Goal: Transaction & Acquisition: Purchase product/service

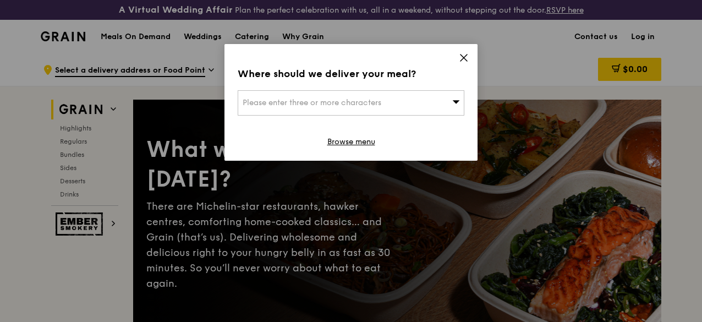
click at [467, 60] on icon at bounding box center [464, 58] width 10 height 10
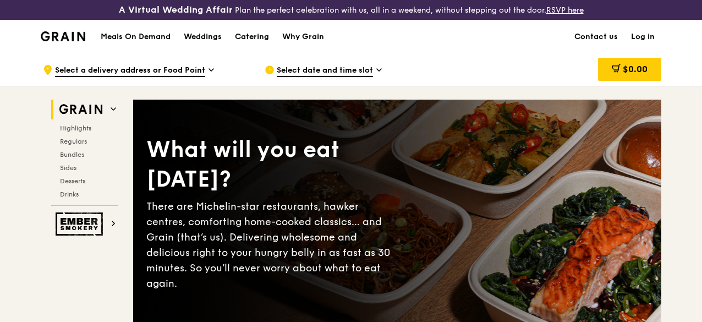
click at [134, 77] on span "Select a delivery address or Food Point" at bounding box center [130, 71] width 150 height 12
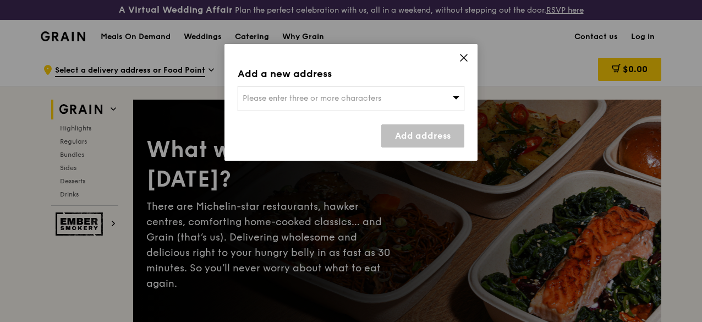
click at [279, 100] on span "Please enter three or more characters" at bounding box center [312, 98] width 139 height 9
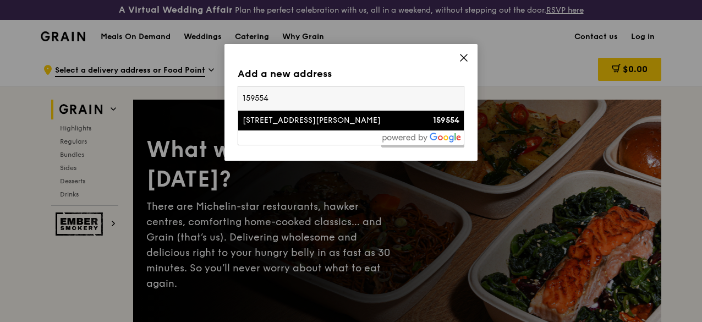
type input "159554"
click at [305, 124] on div "[STREET_ADDRESS][PERSON_NAME]" at bounding box center [324, 120] width 163 height 11
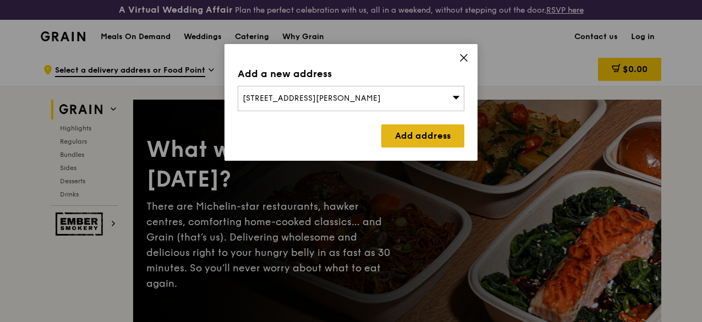
click at [435, 140] on link "Add address" at bounding box center [422, 135] width 83 height 23
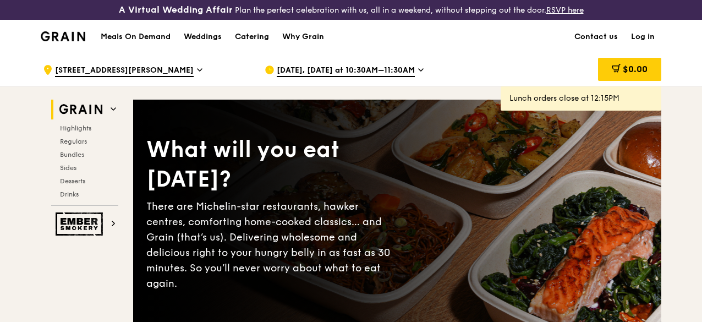
click at [377, 77] on span "[DATE], [DATE] at 10:30AM–11:30AM" at bounding box center [346, 71] width 138 height 12
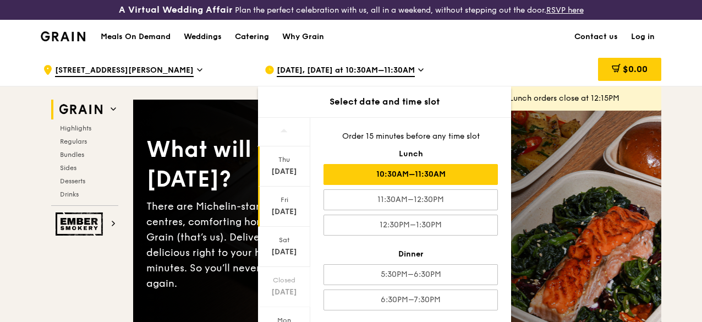
click at [286, 217] on div "[DATE]" at bounding box center [284, 211] width 49 height 11
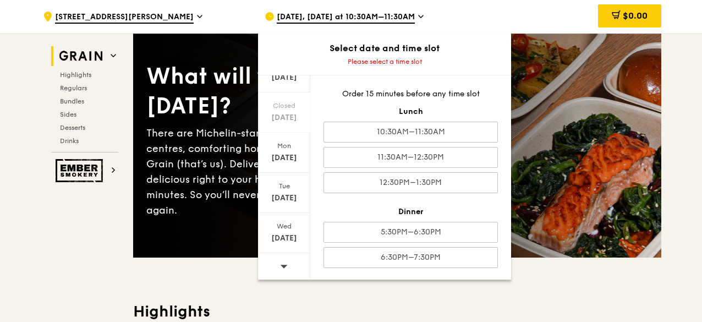
scroll to position [165, 0]
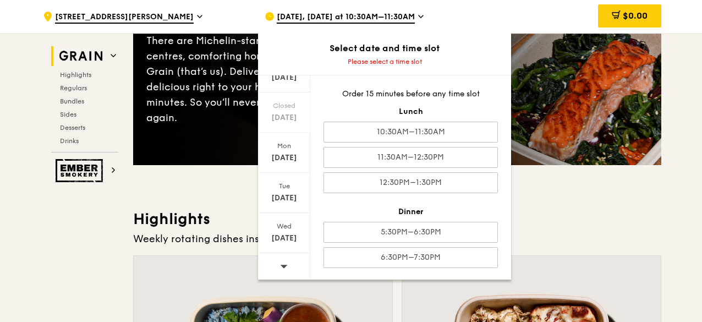
click at [288, 261] on div at bounding box center [284, 267] width 52 height 28
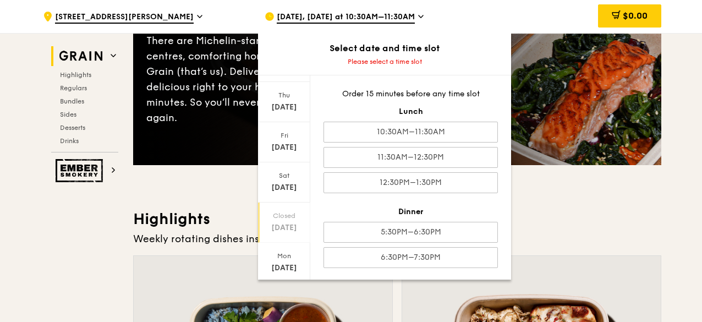
scroll to position [0, 0]
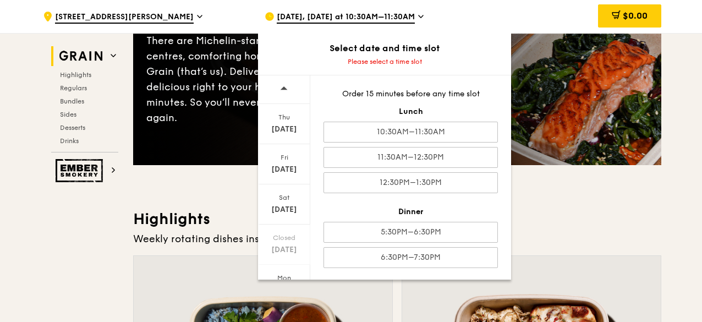
click at [276, 90] on div at bounding box center [284, 89] width 52 height 29
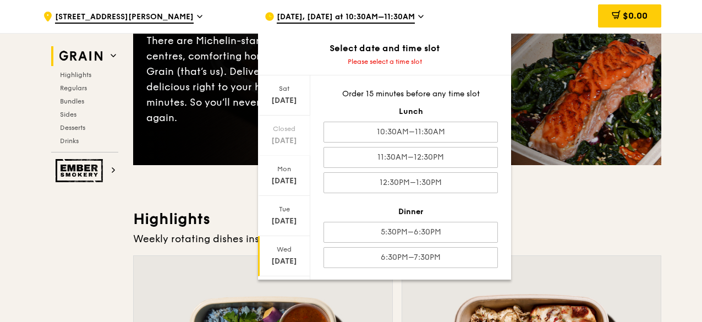
scroll to position [132, 0]
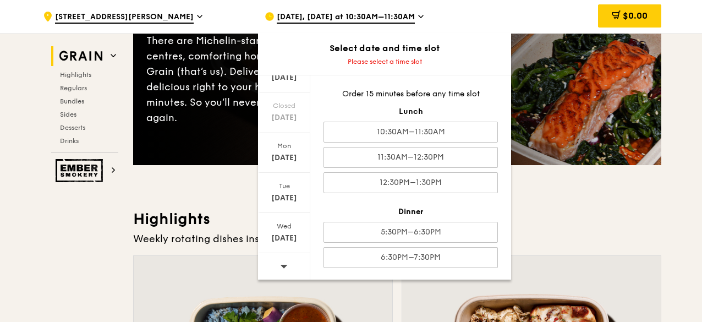
click at [281, 268] on icon at bounding box center [284, 266] width 8 height 8
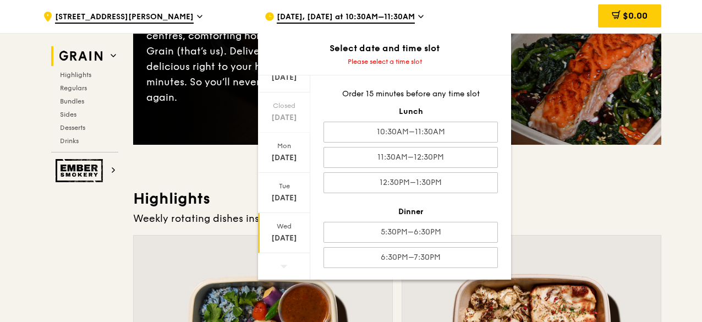
scroll to position [275, 0]
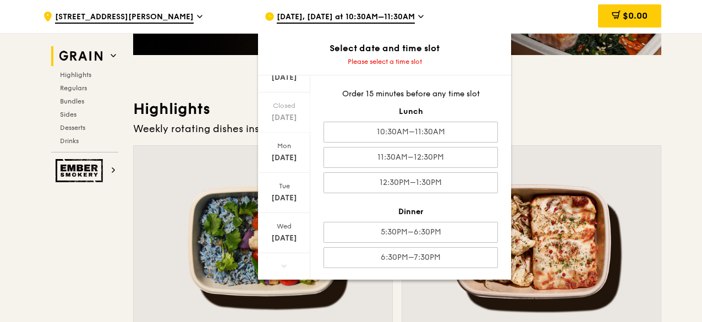
click at [283, 255] on span at bounding box center [284, 266] width 8 height 26
click at [283, 260] on span at bounding box center [284, 266] width 8 height 26
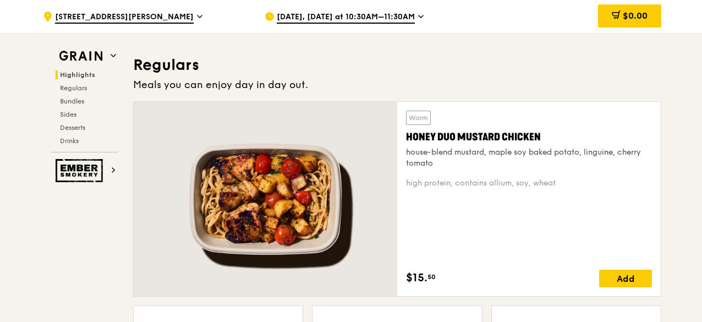
scroll to position [759, 0]
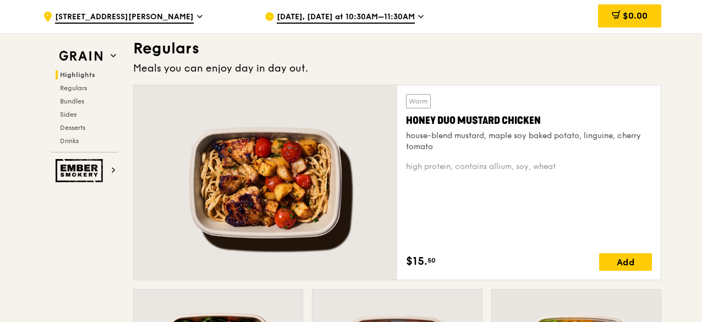
click at [392, 18] on span "[DATE], [DATE] at 10:30AM–11:30AM" at bounding box center [346, 18] width 138 height 12
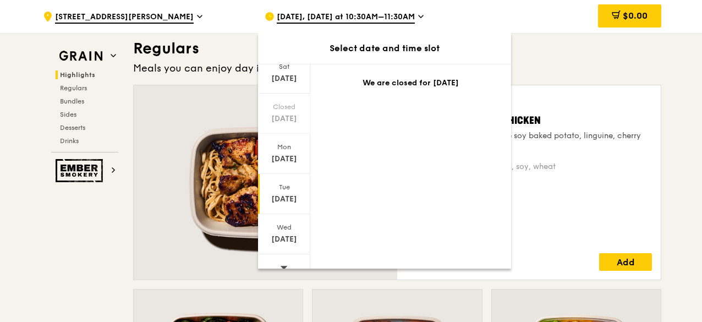
scroll to position [132, 0]
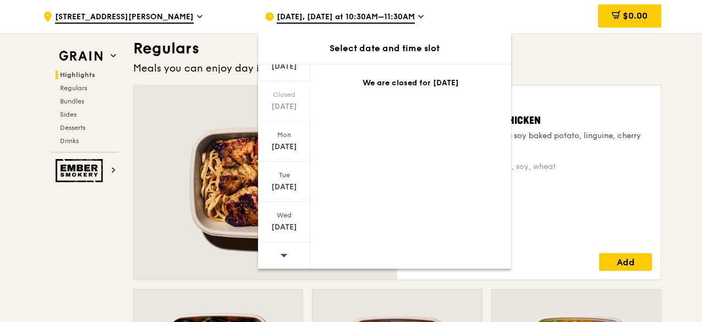
click at [287, 244] on span at bounding box center [284, 255] width 8 height 26
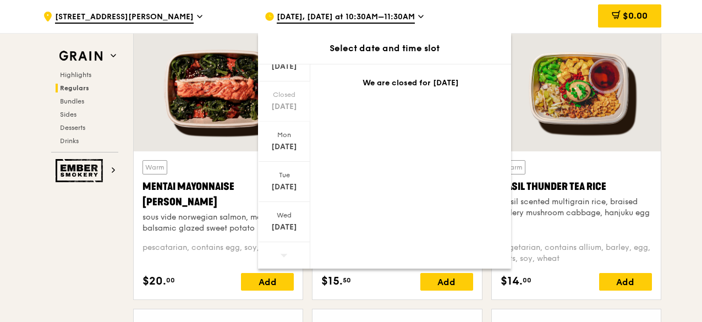
scroll to position [1034, 0]
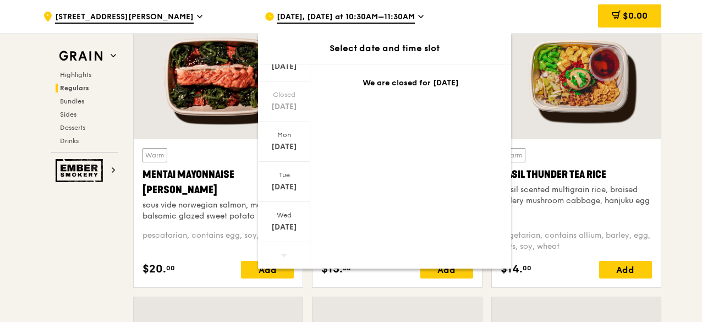
click at [289, 250] on div at bounding box center [284, 256] width 52 height 28
click at [289, 253] on div at bounding box center [284, 256] width 52 height 28
click at [288, 253] on div at bounding box center [284, 256] width 52 height 28
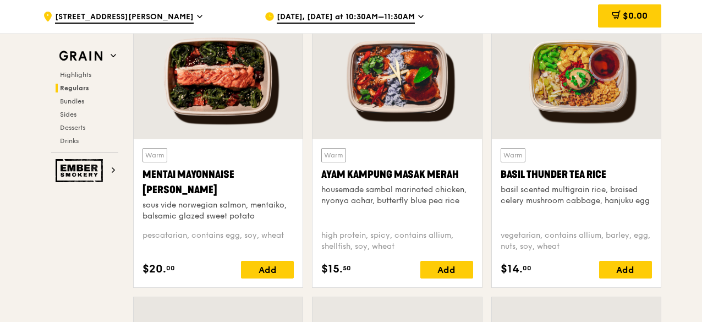
scroll to position [1089, 0]
